Goal: Transaction & Acquisition: Purchase product/service

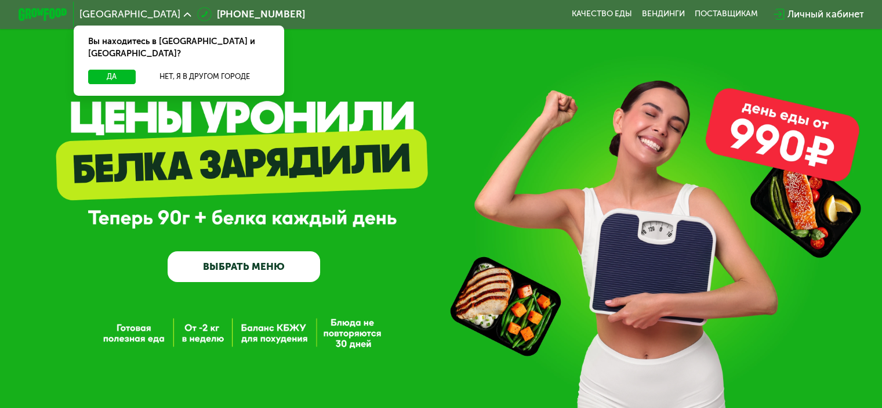
click at [81, 71] on div "Да Нет, я в другом городе" at bounding box center [179, 83] width 216 height 26
click at [93, 70] on button "Да" at bounding box center [111, 77] width 47 height 14
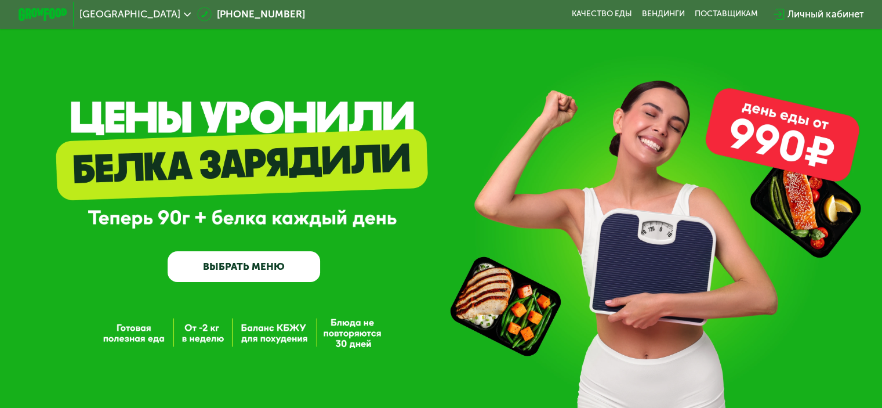
click at [260, 272] on link "ВЫБРАТЬ МЕНЮ" at bounding box center [244, 266] width 152 height 31
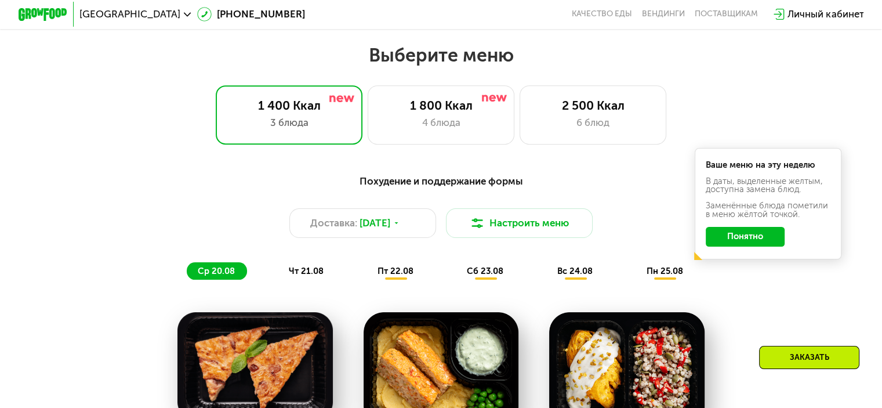
scroll to position [522, 0]
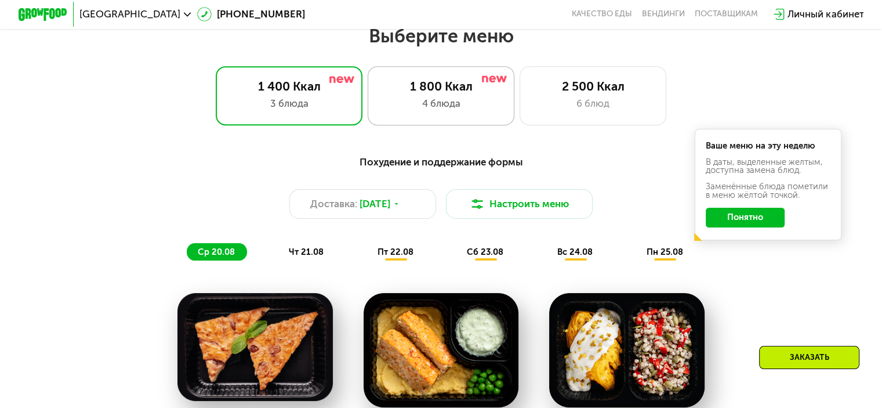
click at [419, 88] on div "1 800 Ккал" at bounding box center [440, 86] width 121 height 14
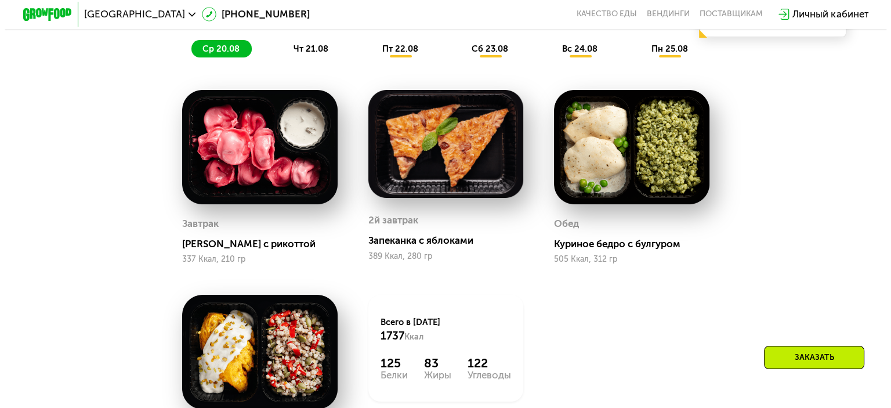
scroll to position [638, 0]
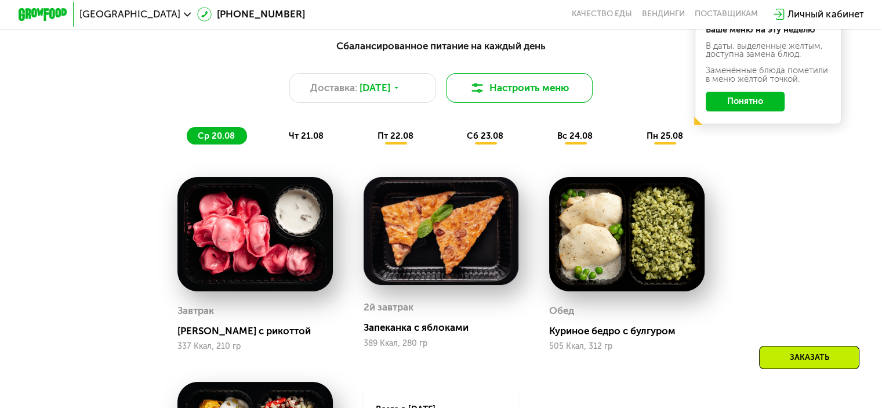
click at [536, 92] on button "Настроить меню" at bounding box center [519, 88] width 147 height 30
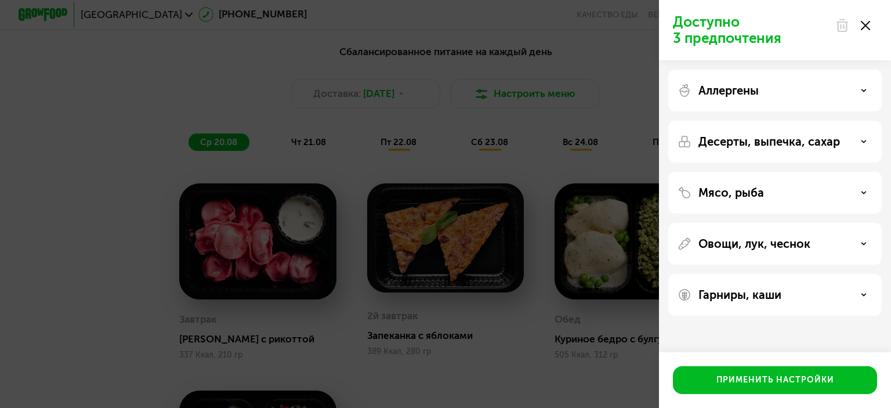
click at [692, 121] on div "Аллергены" at bounding box center [774, 142] width 213 height 42
click at [703, 94] on p "Аллергены" at bounding box center [728, 90] width 60 height 14
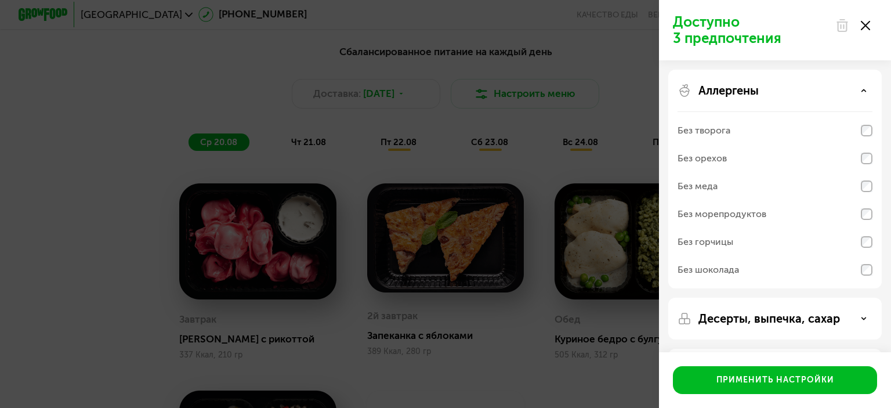
click at [697, 215] on div "Без морепродуктов" at bounding box center [721, 214] width 89 height 14
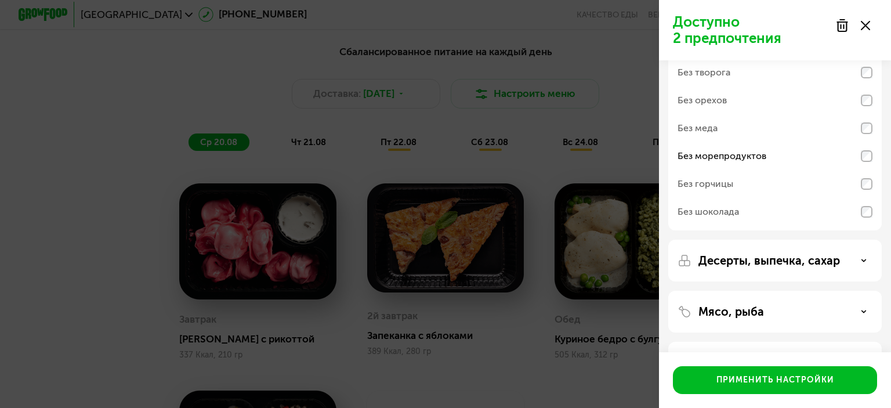
click at [705, 128] on div "Без меда" at bounding box center [697, 128] width 40 height 14
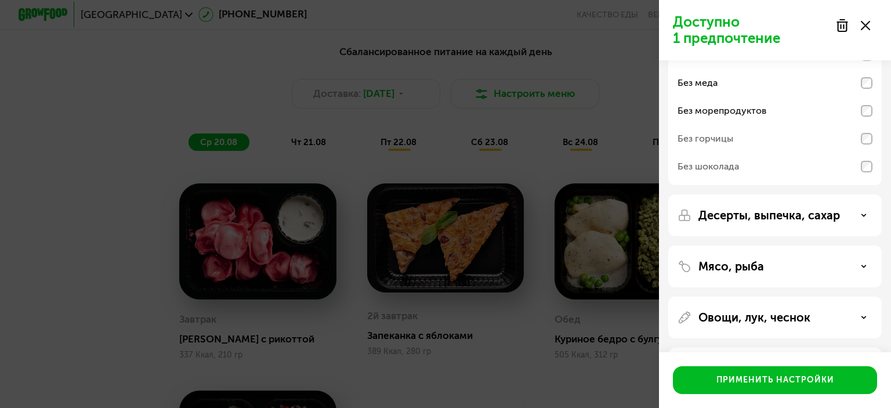
scroll to position [116, 0]
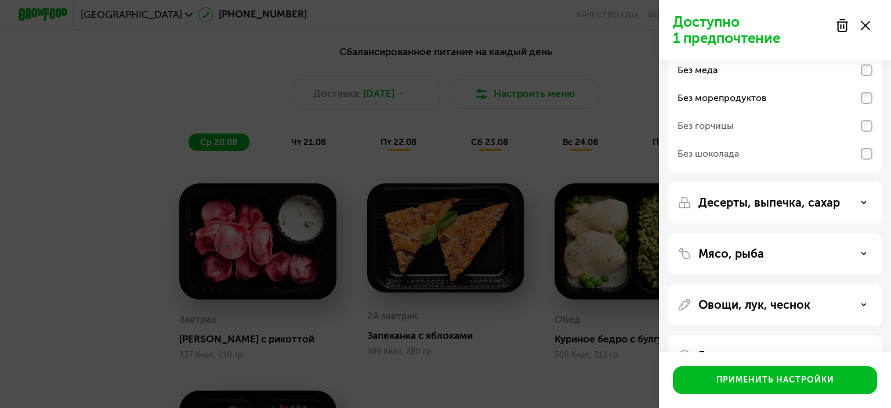
click at [731, 233] on div "Десерты, выпечка, сахар" at bounding box center [774, 254] width 213 height 42
click at [728, 203] on p "Десерты, выпечка, сахар" at bounding box center [768, 202] width 141 height 14
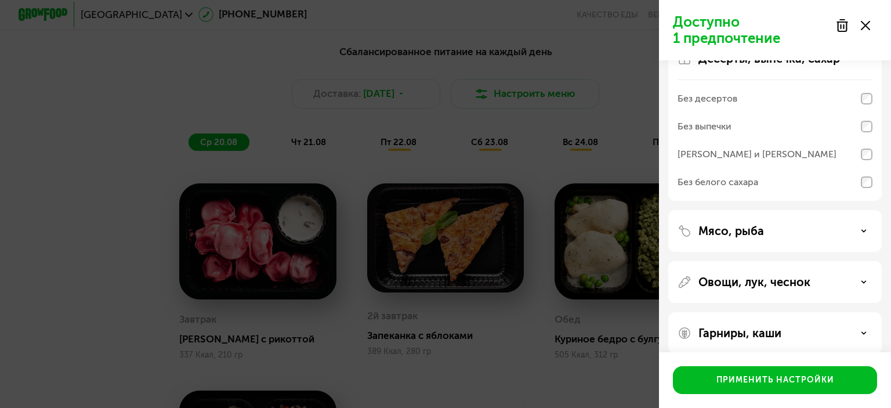
scroll to position [273, 0]
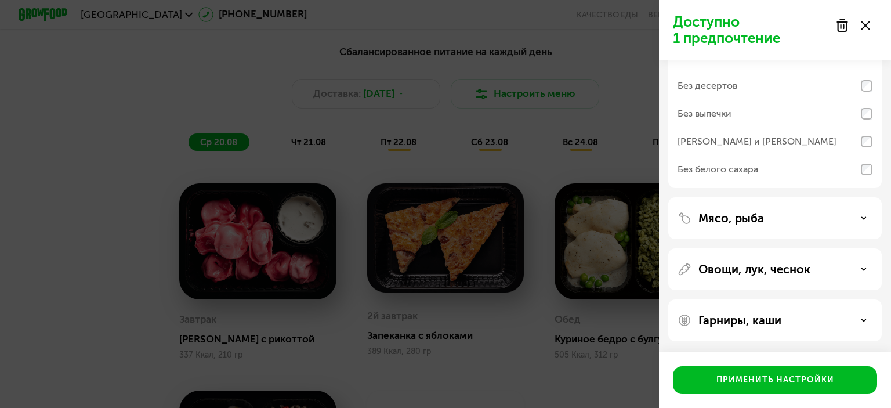
click at [706, 169] on div "Без белого сахара" at bounding box center [717, 169] width 81 height 14
click at [762, 212] on p "Мясо, рыба" at bounding box center [731, 218] width 66 height 14
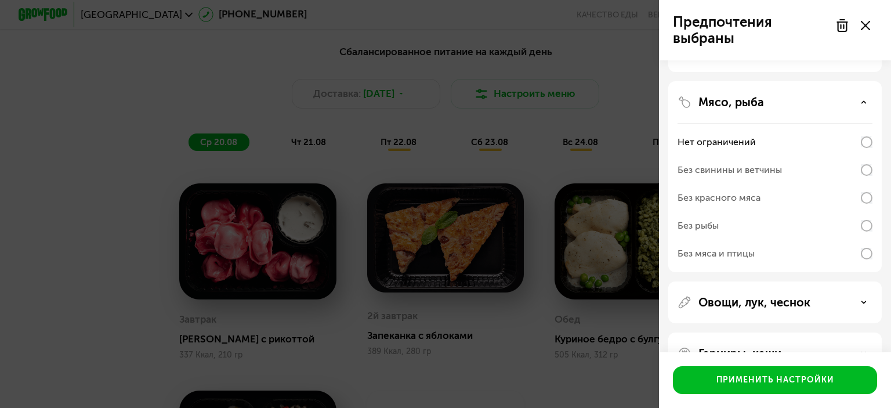
scroll to position [422, 0]
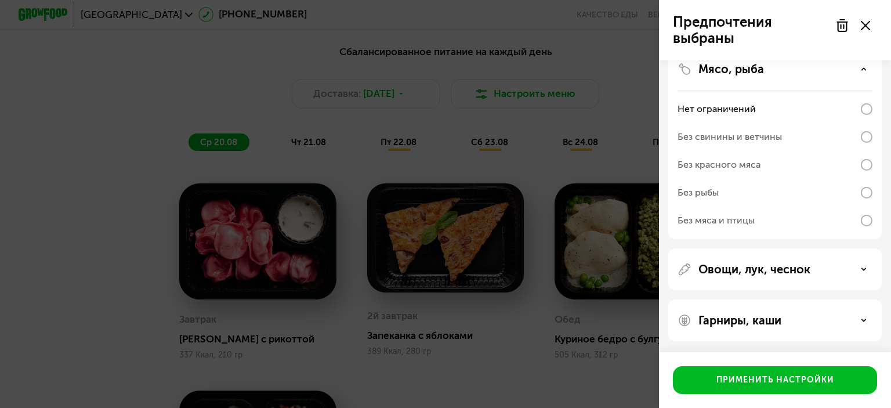
click at [728, 274] on p "Овощи, лук, чеснок" at bounding box center [754, 269] width 112 height 14
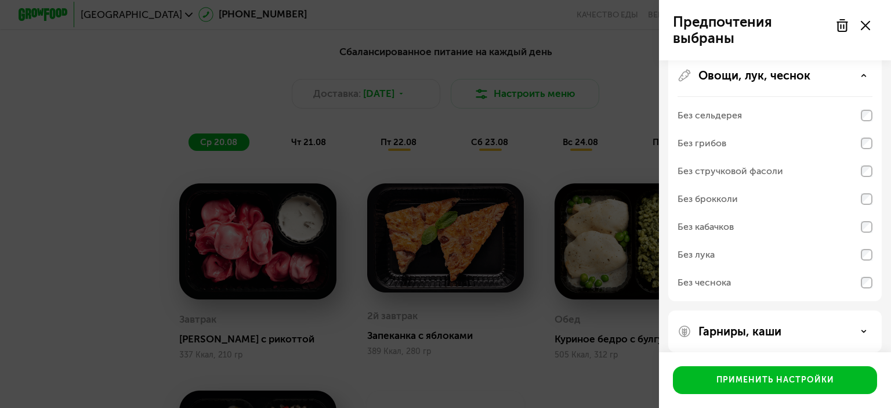
scroll to position [626, 0]
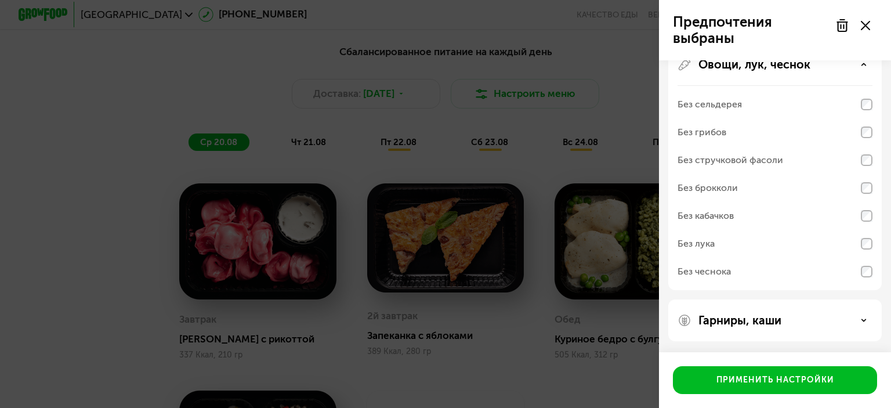
click at [727, 319] on p "Гарниры, каши" at bounding box center [739, 320] width 83 height 14
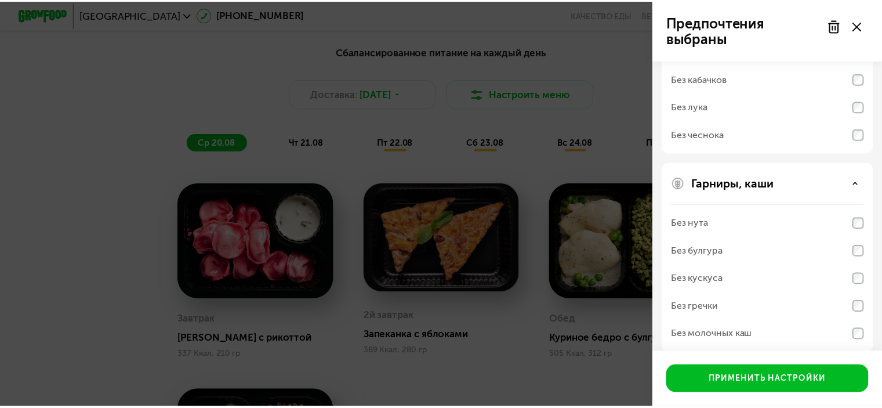
scroll to position [775, 0]
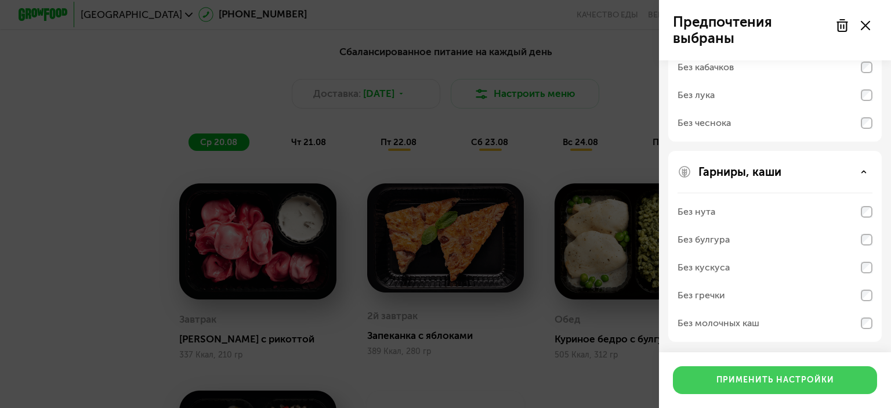
click at [747, 386] on button "Применить настройки" at bounding box center [775, 380] width 204 height 28
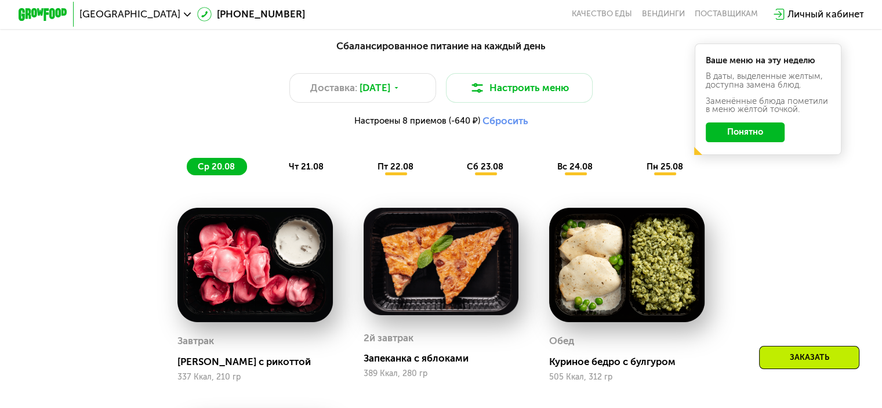
click at [716, 140] on button "Понятно" at bounding box center [745, 132] width 79 height 20
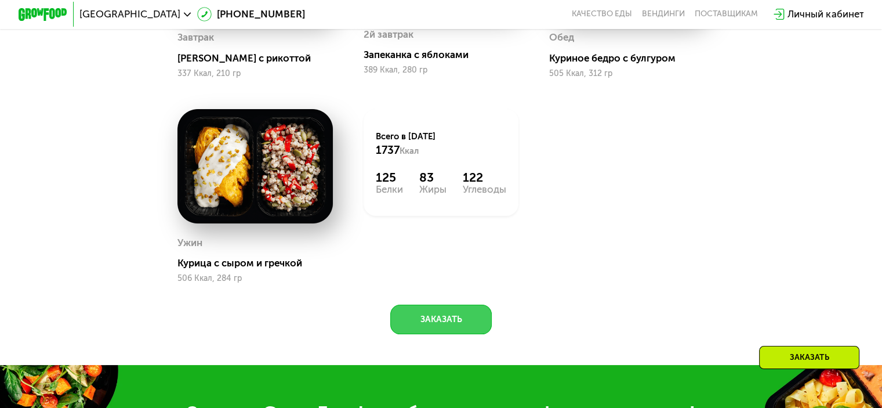
scroll to position [870, 0]
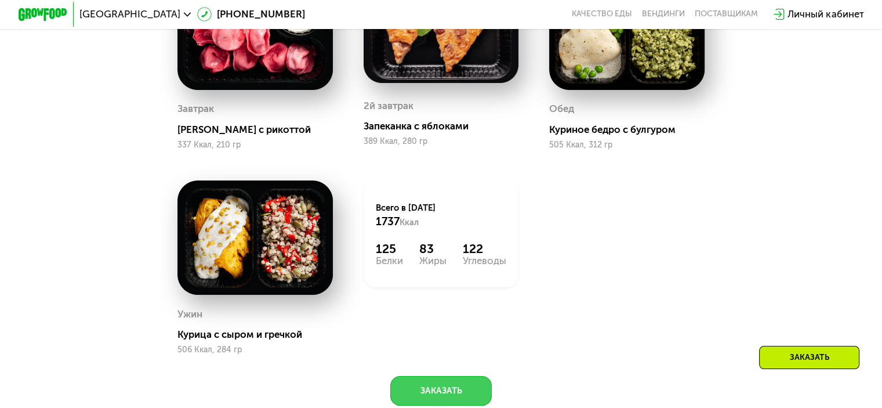
click at [434, 403] on button "Заказать" at bounding box center [440, 391] width 101 height 30
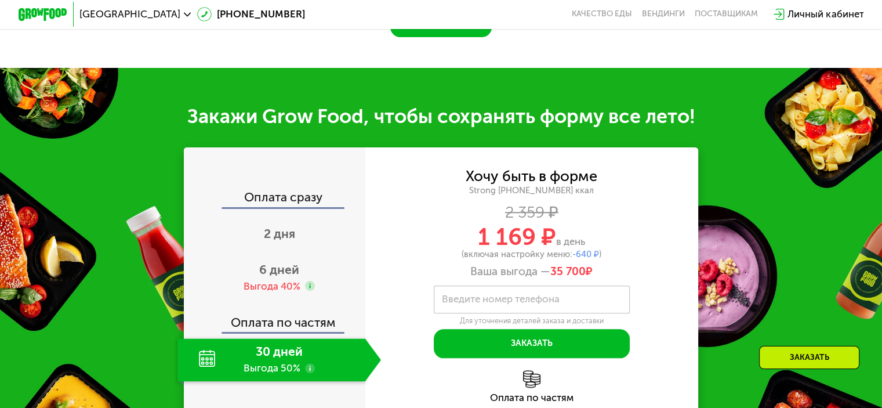
scroll to position [1317, 0]
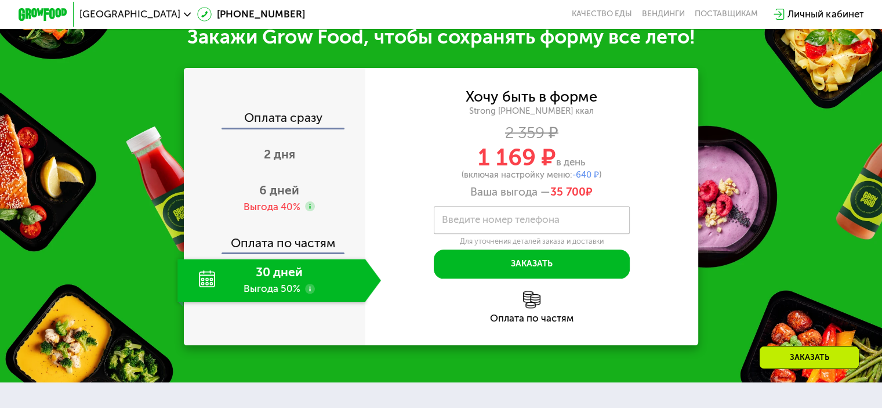
click at [188, 301] on div "30 дней Выгода 50%" at bounding box center [270, 280] width 187 height 43
click at [200, 294] on div "30 дней Выгода 50%" at bounding box center [270, 280] width 187 height 43
click at [275, 213] on div "Выгода 40%" at bounding box center [272, 206] width 57 height 13
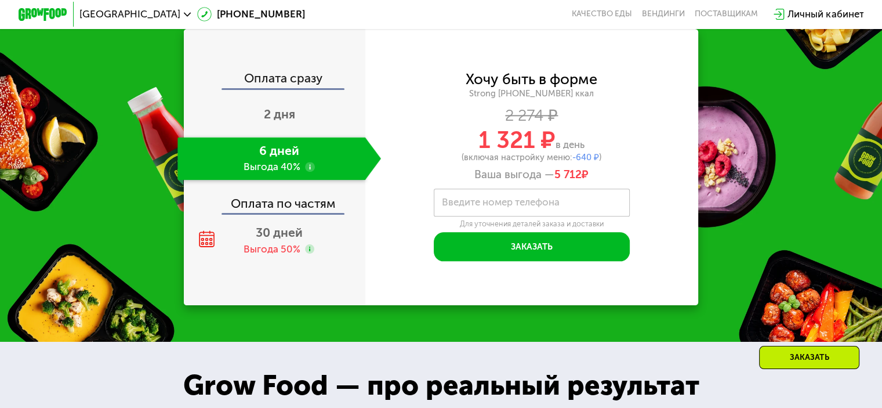
scroll to position [1375, 0]
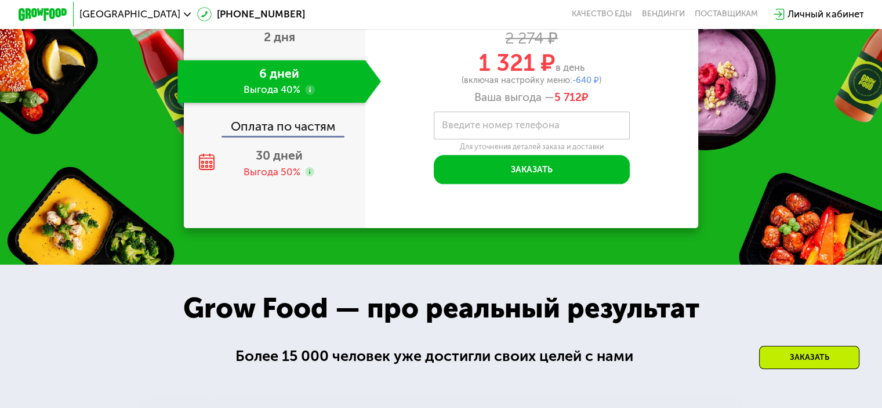
click at [270, 136] on div "Оплата по частям" at bounding box center [275, 122] width 180 height 28
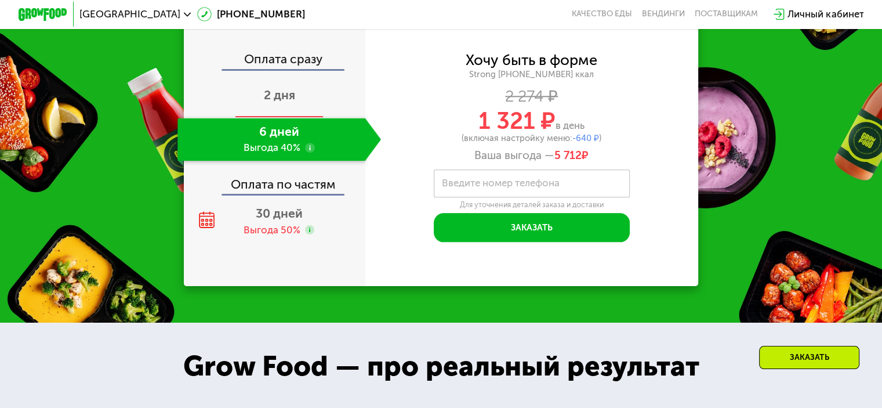
click at [264, 102] on span "2 дня" at bounding box center [279, 95] width 31 height 14
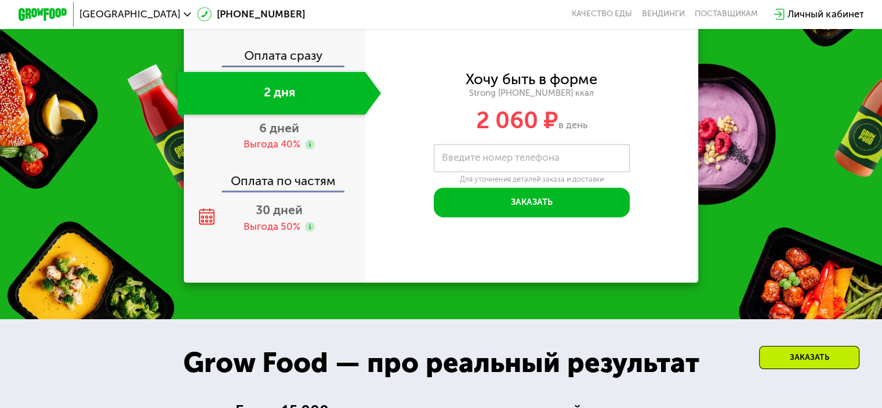
click at [265, 65] on div "Оплата сразу" at bounding box center [275, 57] width 180 height 16
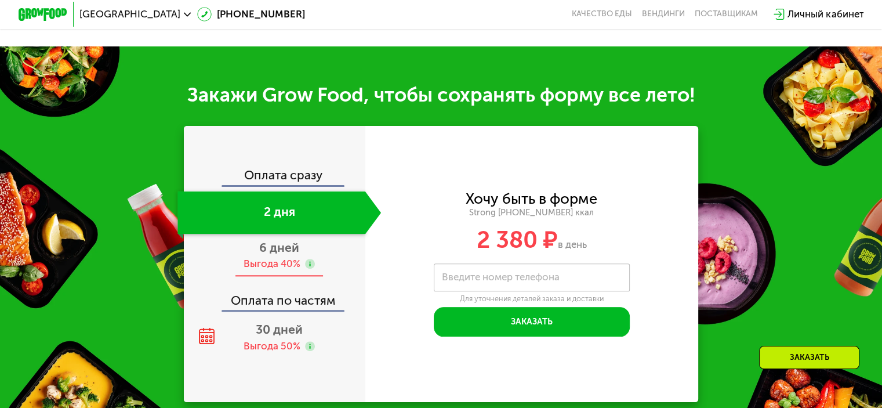
click at [275, 270] on div "Выгода 40%" at bounding box center [272, 263] width 57 height 13
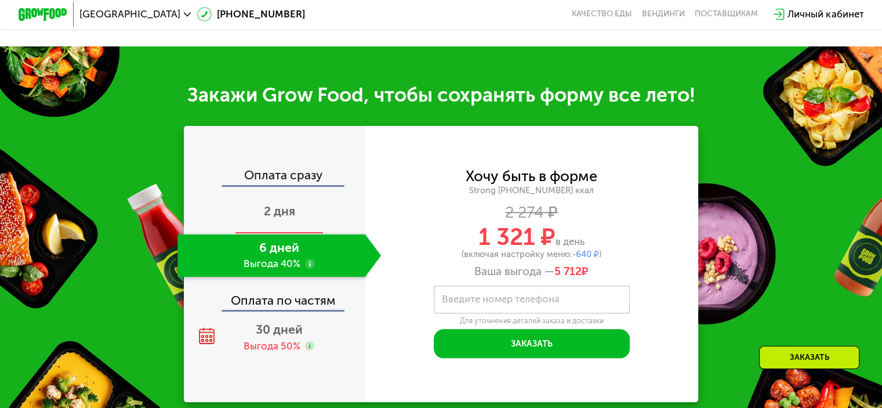
click at [270, 218] on span "2 дня" at bounding box center [279, 211] width 31 height 14
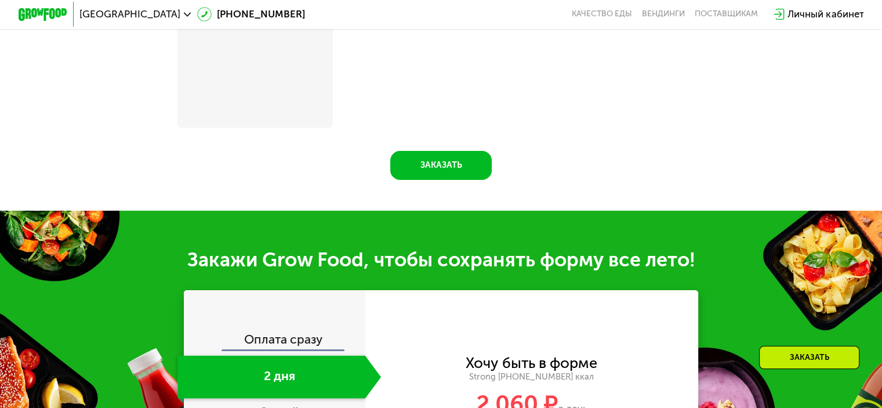
scroll to position [1229, 0]
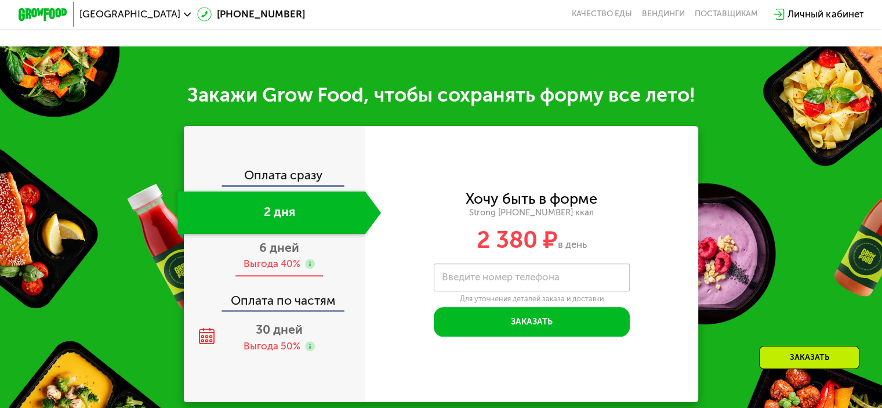
click at [275, 270] on div "Выгода 40%" at bounding box center [272, 263] width 57 height 13
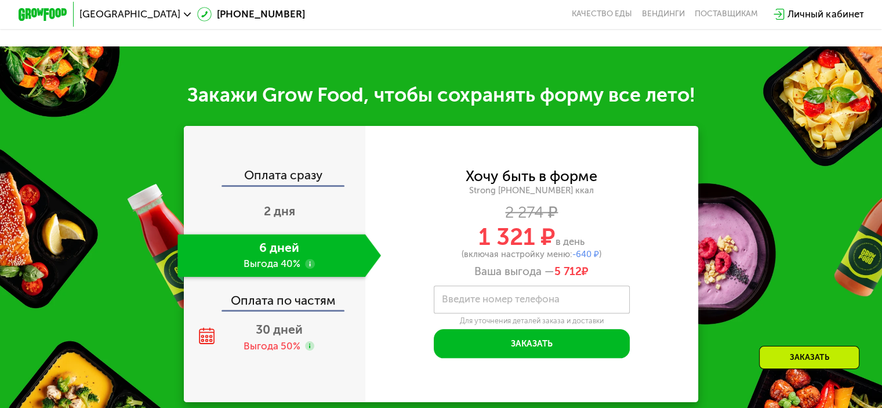
click at [292, 184] on div "Оплата сразу" at bounding box center [275, 177] width 180 height 16
click at [268, 184] on div "Оплата сразу" at bounding box center [275, 177] width 180 height 16
click at [276, 218] on span "2 дня" at bounding box center [279, 211] width 31 height 14
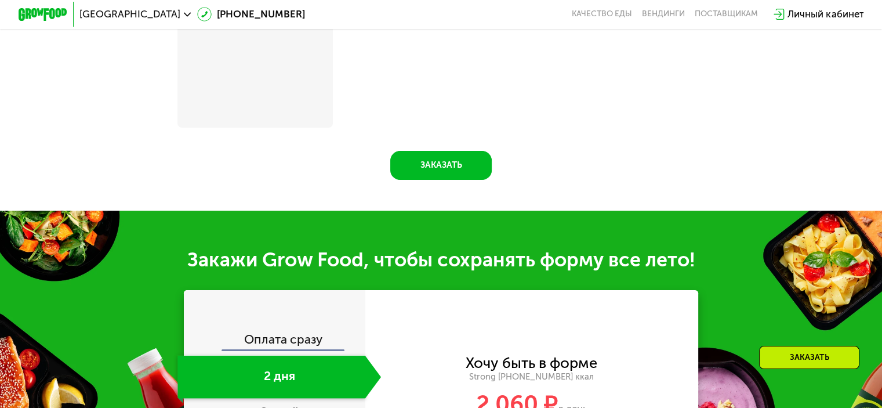
scroll to position [1229, 0]
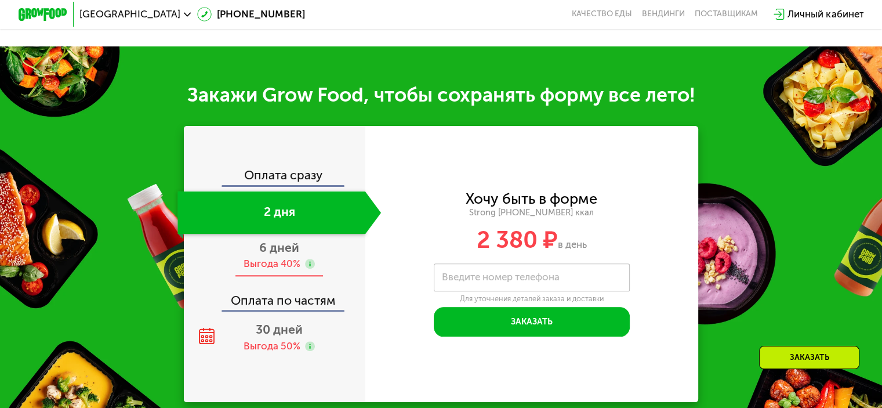
click at [273, 270] on div "Выгода 40%" at bounding box center [272, 263] width 57 height 13
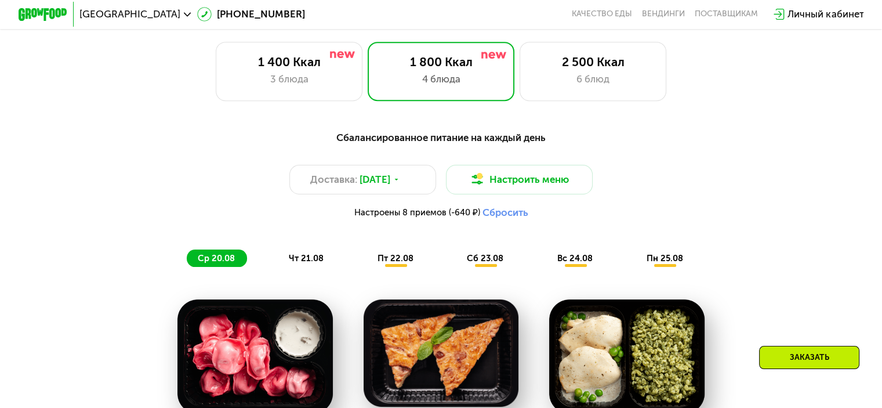
scroll to position [448, 0]
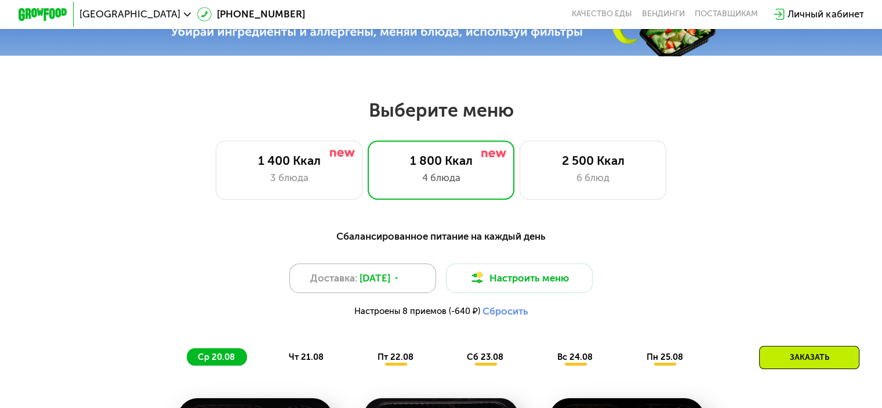
click at [415, 293] on div "Доставка: [DATE]" at bounding box center [362, 278] width 147 height 30
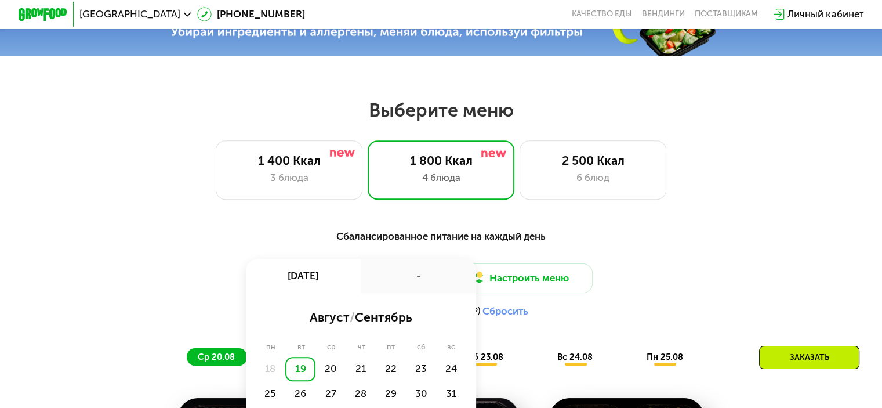
click at [410, 286] on div "-" at bounding box center [418, 276] width 115 height 34
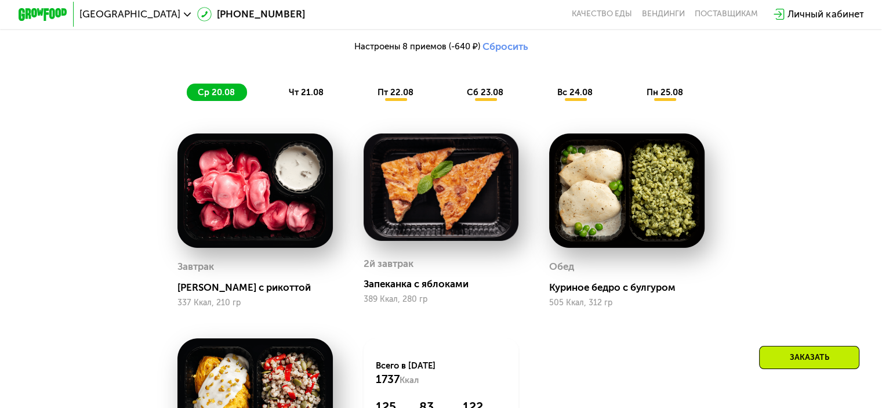
scroll to position [738, 0]
